Goal: Find specific page/section: Find specific page/section

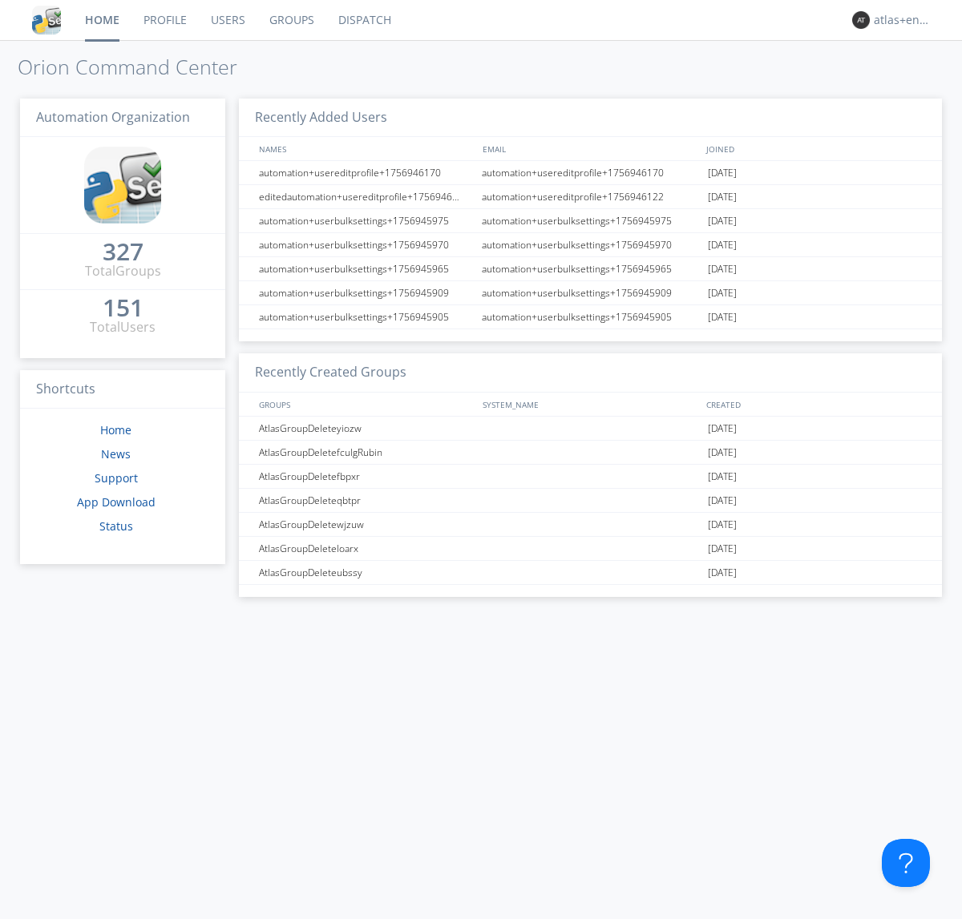
click at [363, 20] on link "Dispatch" at bounding box center [364, 20] width 77 height 40
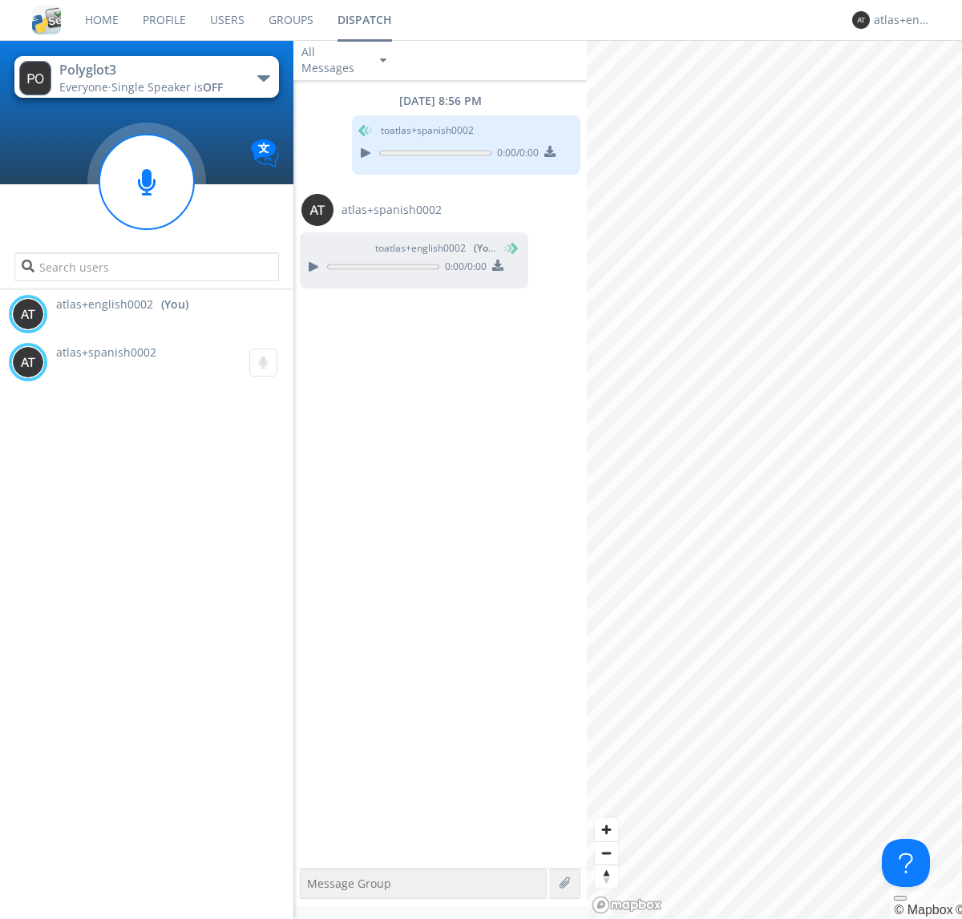
click at [263, 78] on div "button" at bounding box center [263, 78] width 13 height 6
click at [0, 0] on span "Polyglot2" at bounding box center [0, 0] width 0 height 0
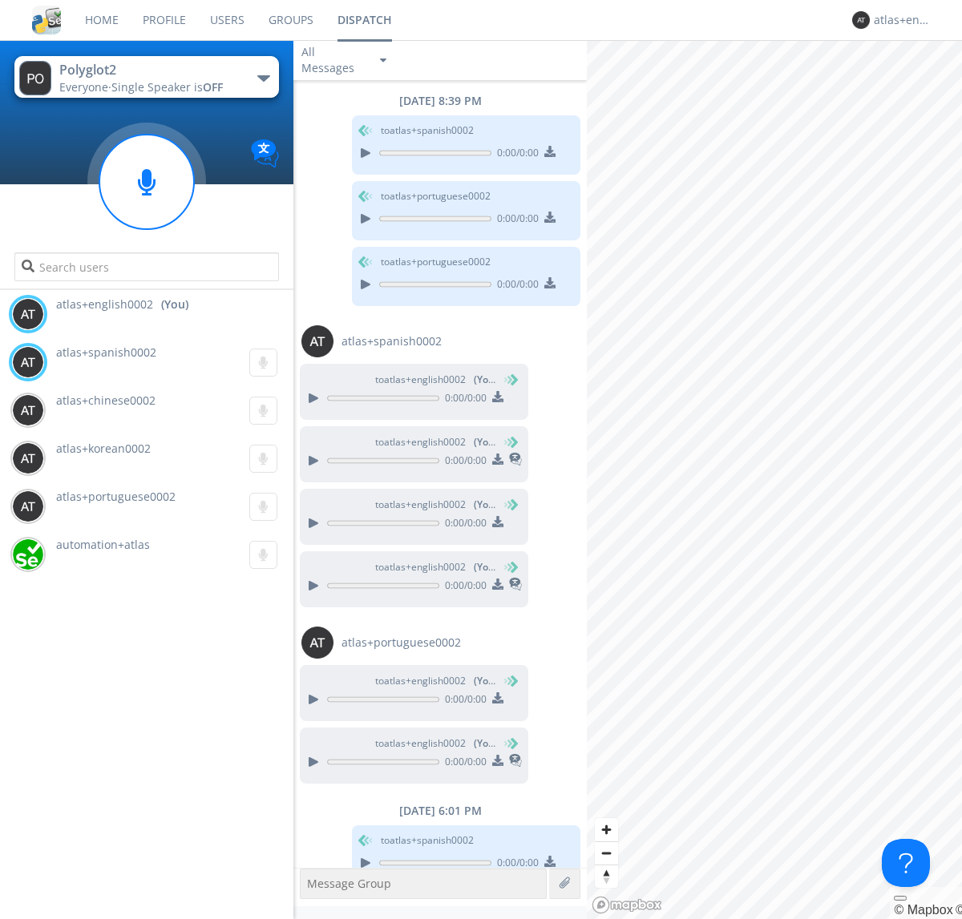
scroll to position [23, 0]
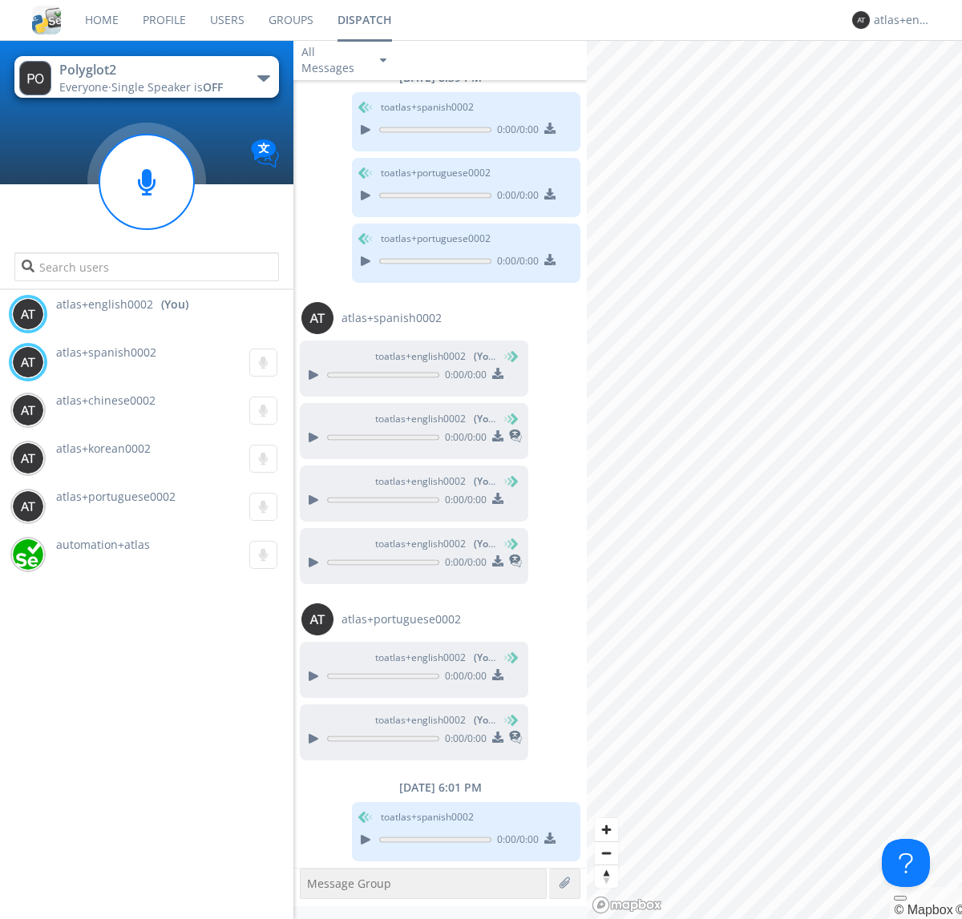
click at [256, 362] on g at bounding box center [262, 362] width 27 height 27
